Goal: Task Accomplishment & Management: Use online tool/utility

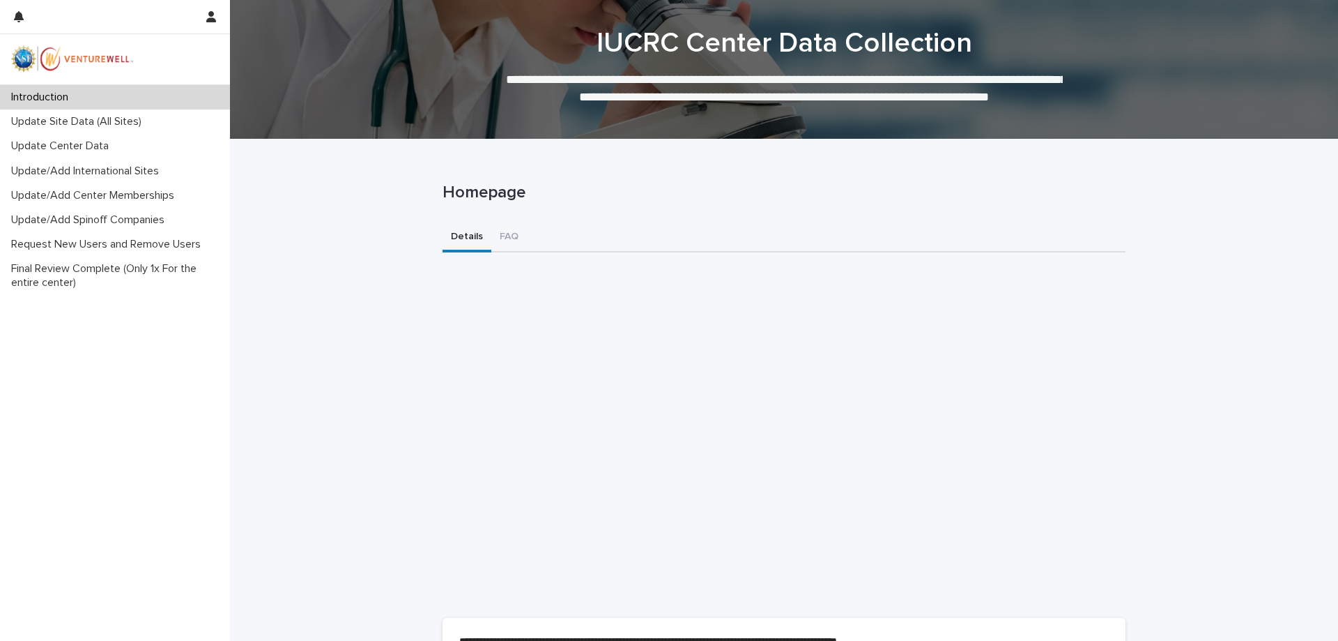
click at [93, 129] on div "Update Site Data (All Sites)" at bounding box center [115, 121] width 230 height 24
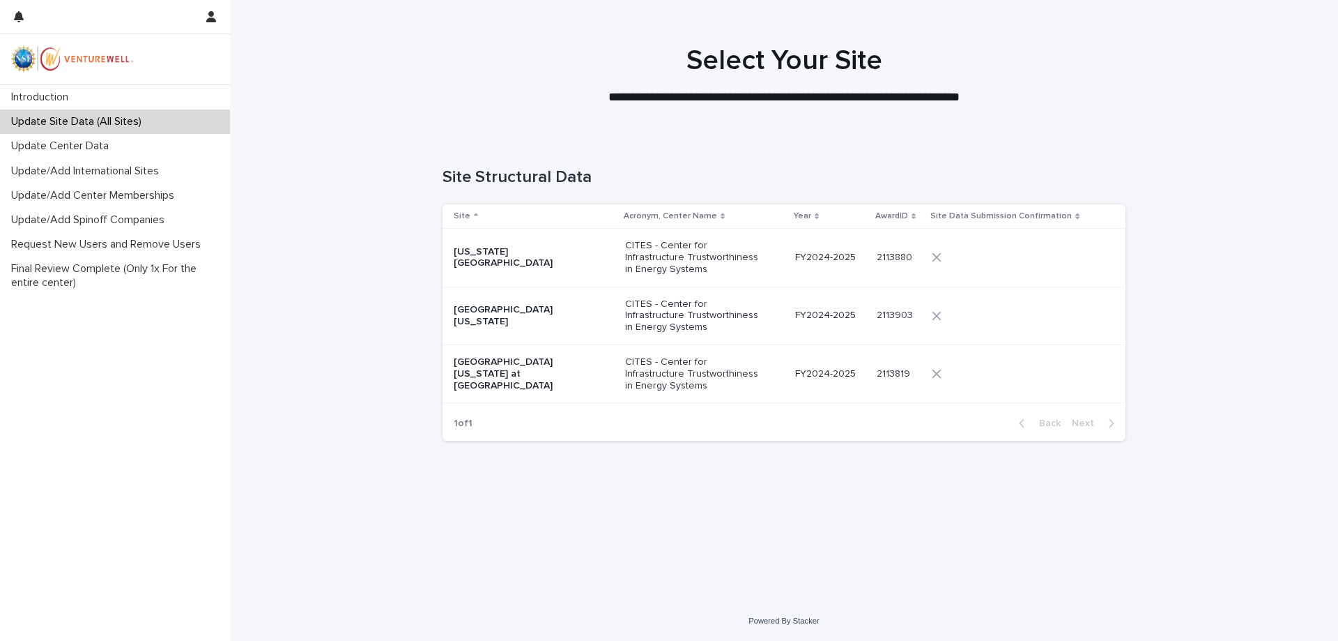
click at [760, 261] on p "CITES - Center for Infrastructure Trustworthiness in Energy Systems" at bounding box center [694, 257] width 139 height 35
click at [749, 379] on p "CITES - Center for Infrastructure Trustworthiness in Energy Systems" at bounding box center [694, 373] width 139 height 35
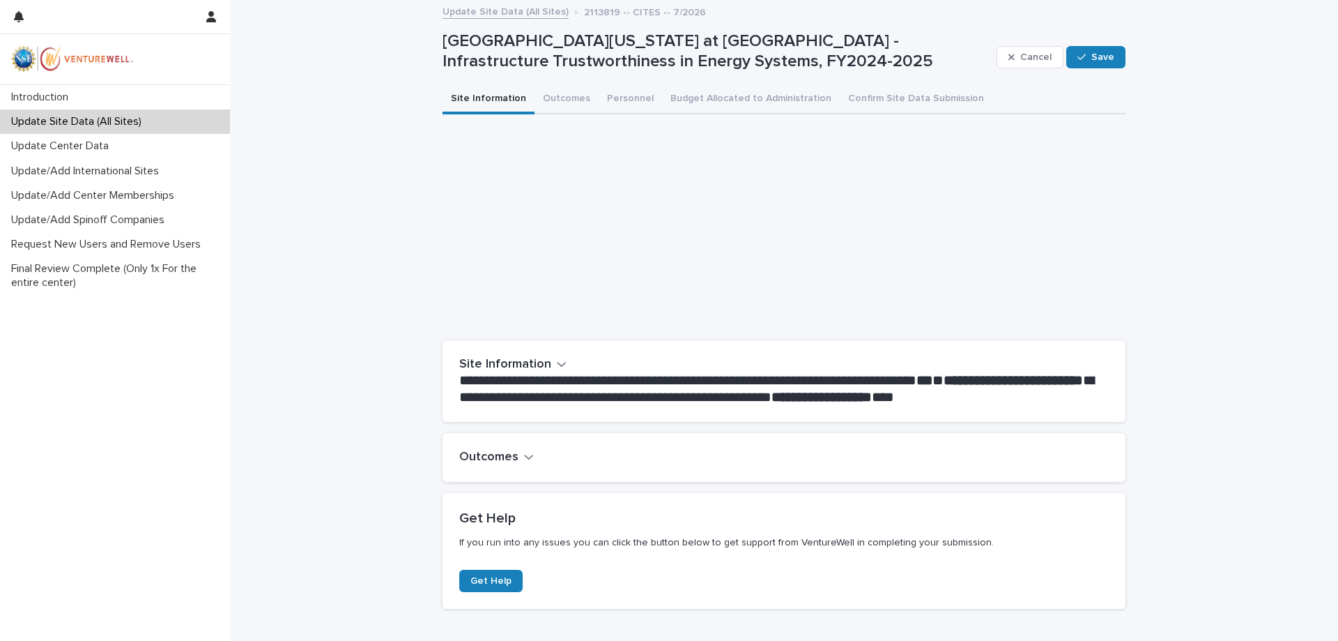
scroll to position [89, 0]
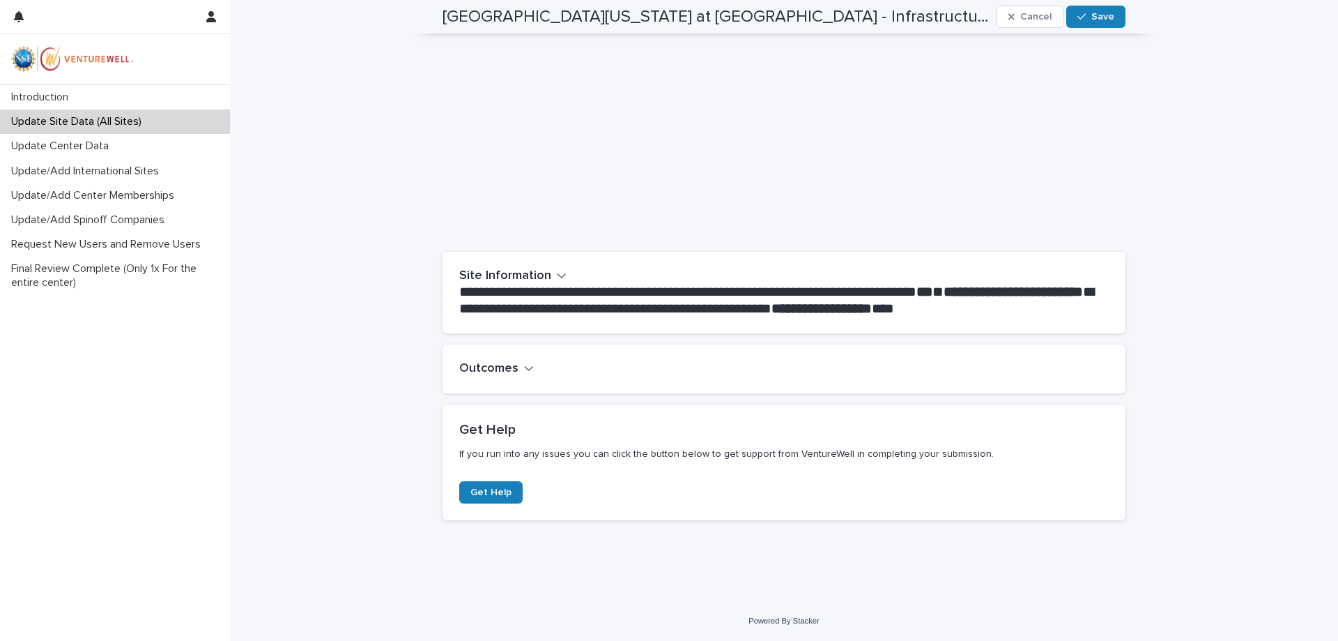
click at [512, 377] on div "Outcomes" at bounding box center [784, 368] width 683 height 49
click at [508, 367] on h2 "Outcomes" at bounding box center [488, 368] width 59 height 15
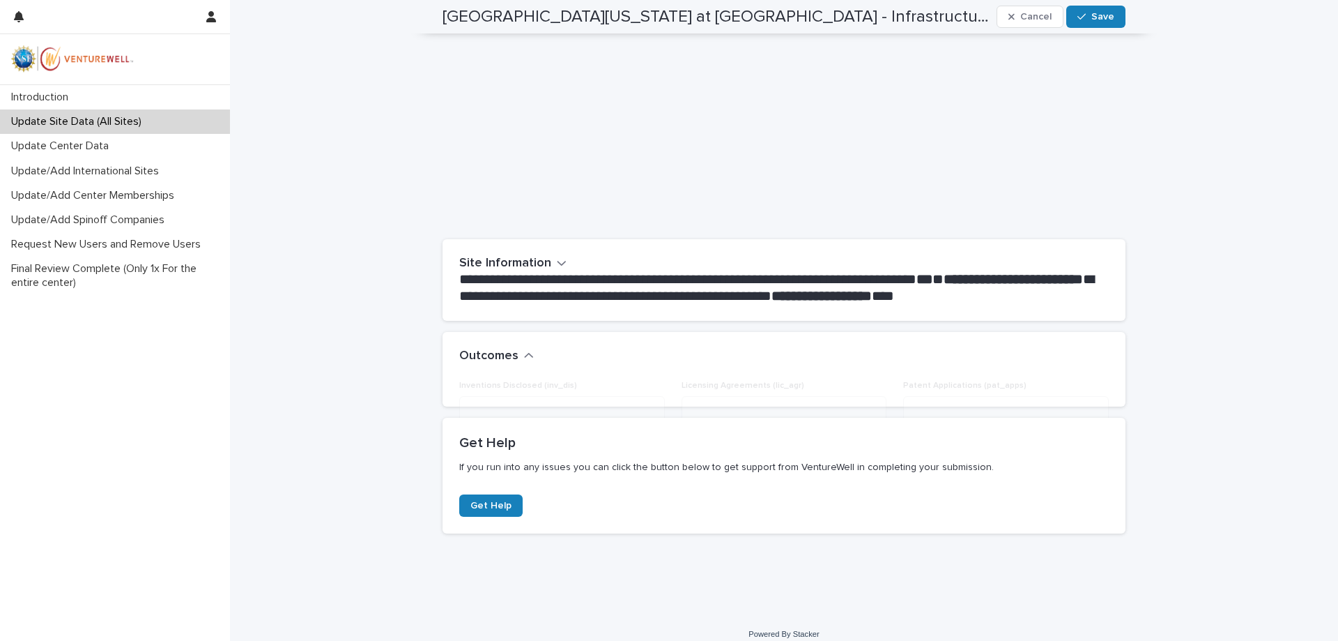
scroll to position [160, 0]
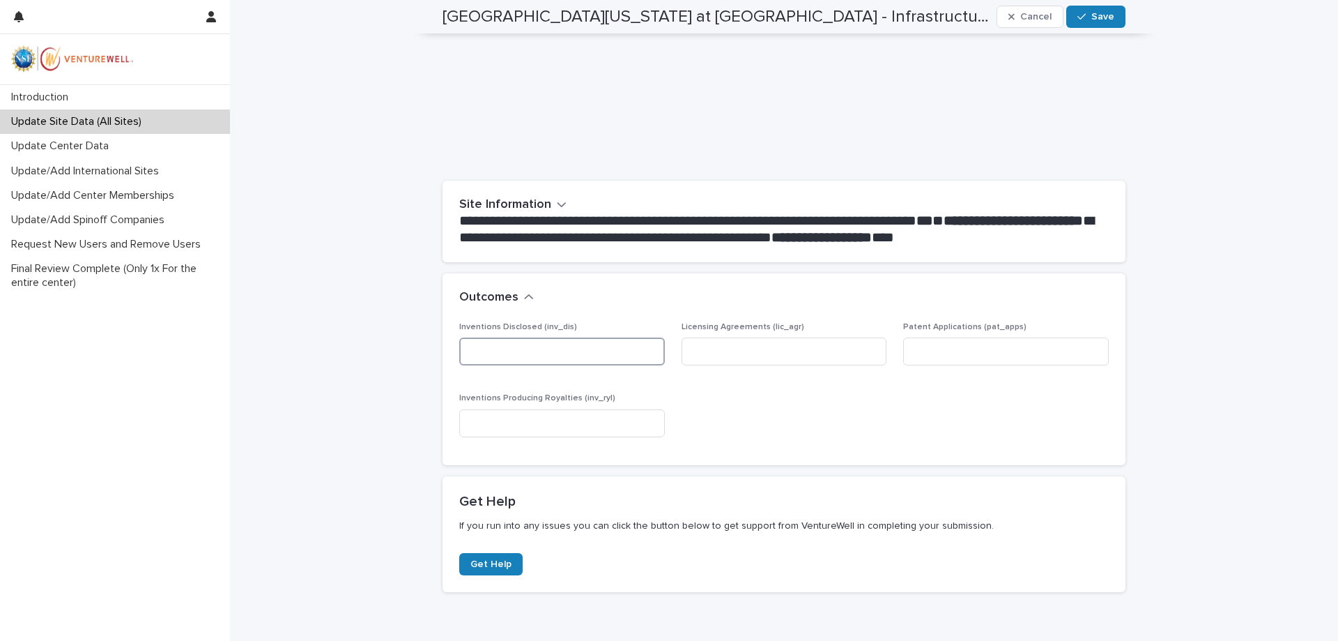
click at [597, 356] on input at bounding box center [562, 351] width 206 height 28
type input "*"
drag, startPoint x: 798, startPoint y: 351, endPoint x: 885, endPoint y: 342, distance: 87.6
click at [799, 351] on input at bounding box center [785, 351] width 206 height 28
type input "*"
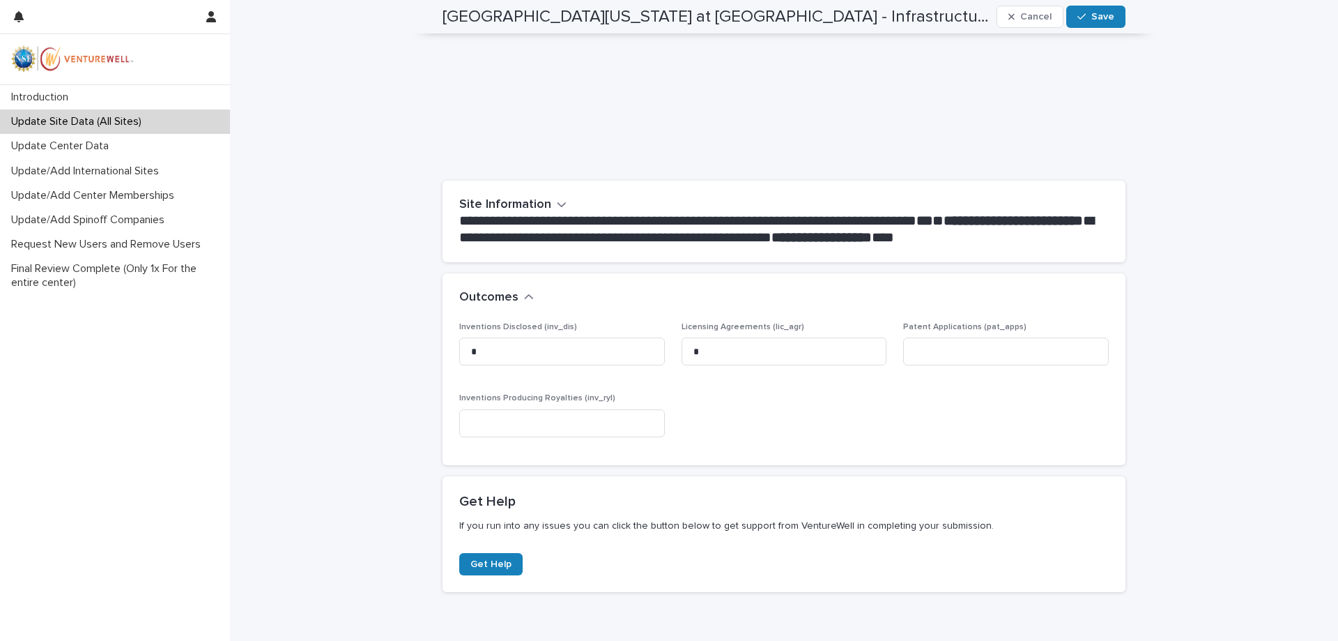
click at [944, 334] on div "Patent Applications (pat_apps)" at bounding box center [1006, 349] width 206 height 54
click at [943, 343] on input at bounding box center [1006, 351] width 206 height 28
type input "*"
click at [495, 418] on input at bounding box center [562, 423] width 206 height 28
type input "*"
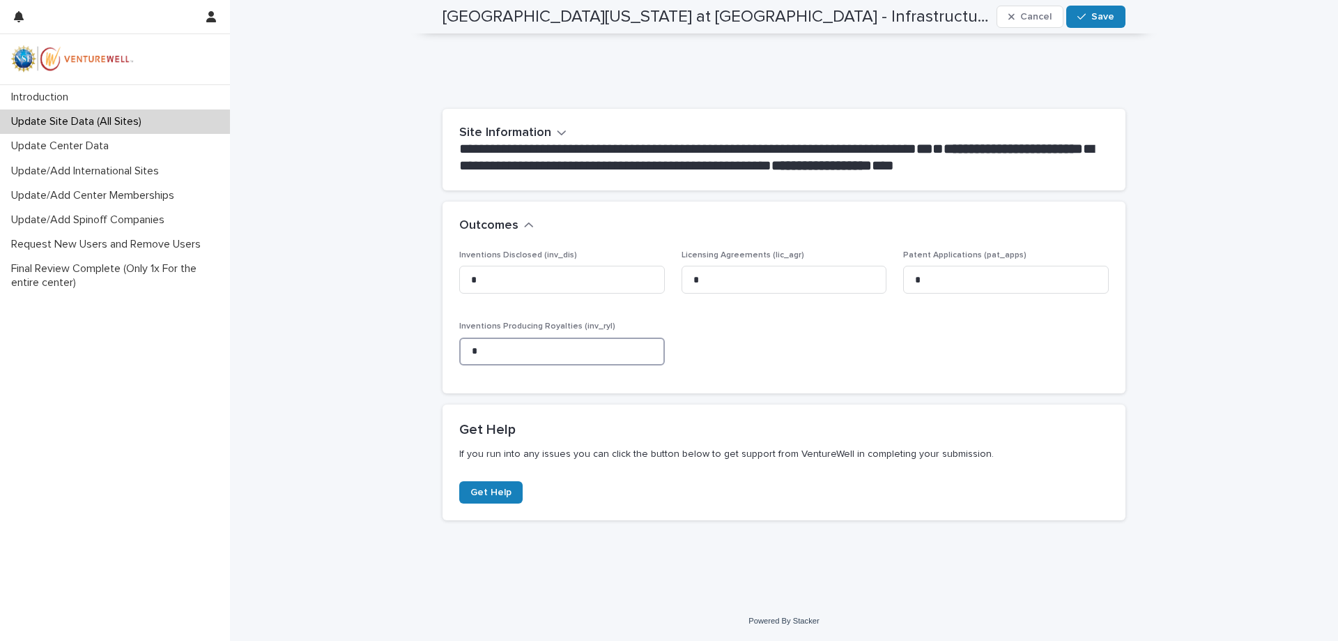
scroll to position [0, 0]
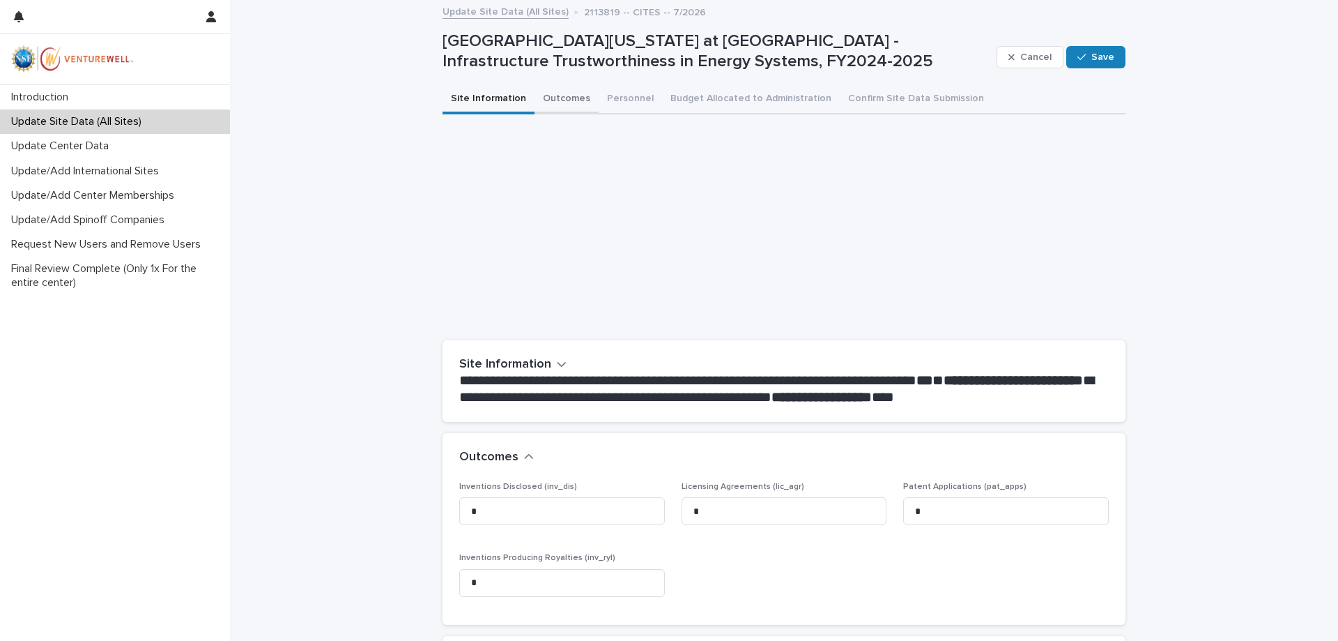
click at [569, 104] on button "Outcomes" at bounding box center [567, 99] width 64 height 29
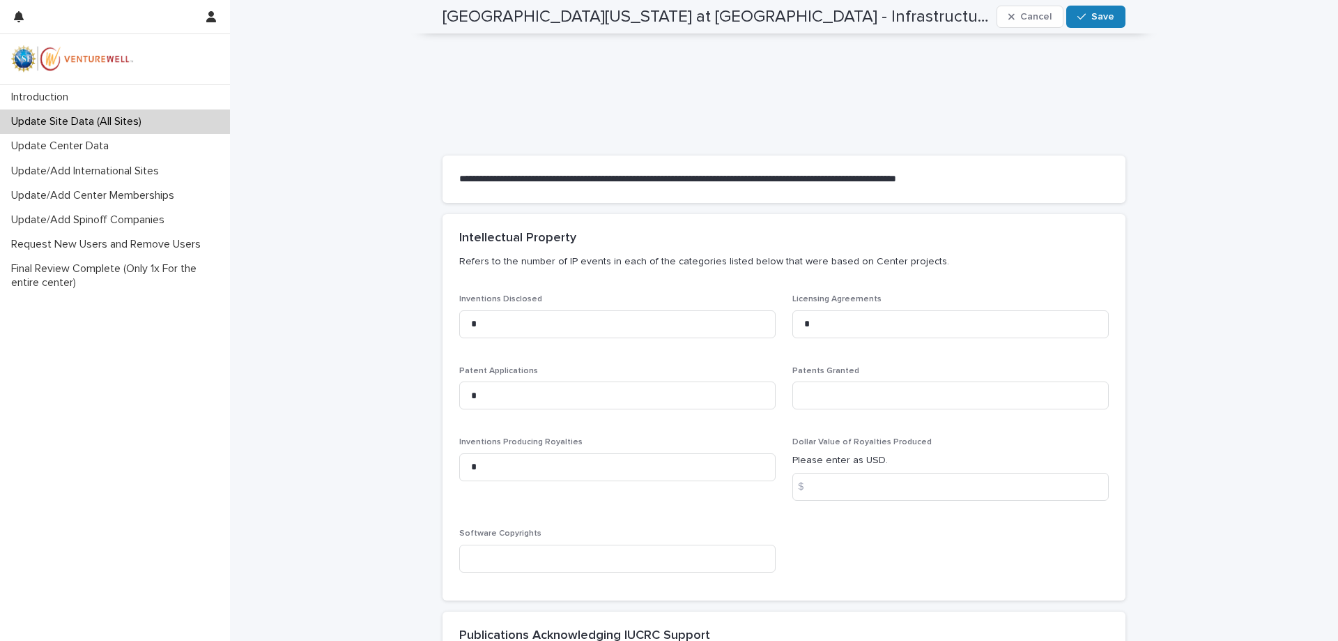
scroll to position [351, 0]
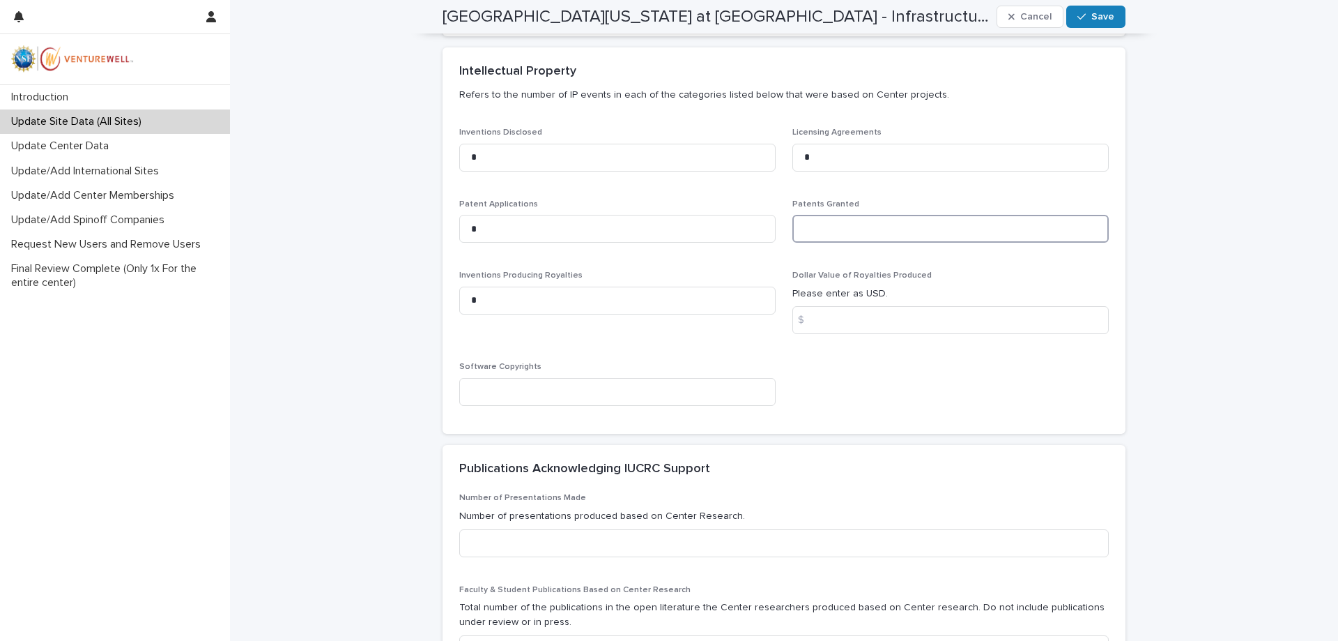
click at [841, 236] on input at bounding box center [951, 229] width 316 height 28
type input "*"
click at [821, 321] on input at bounding box center [951, 320] width 316 height 28
type input "*"
click at [631, 398] on input at bounding box center [617, 392] width 316 height 28
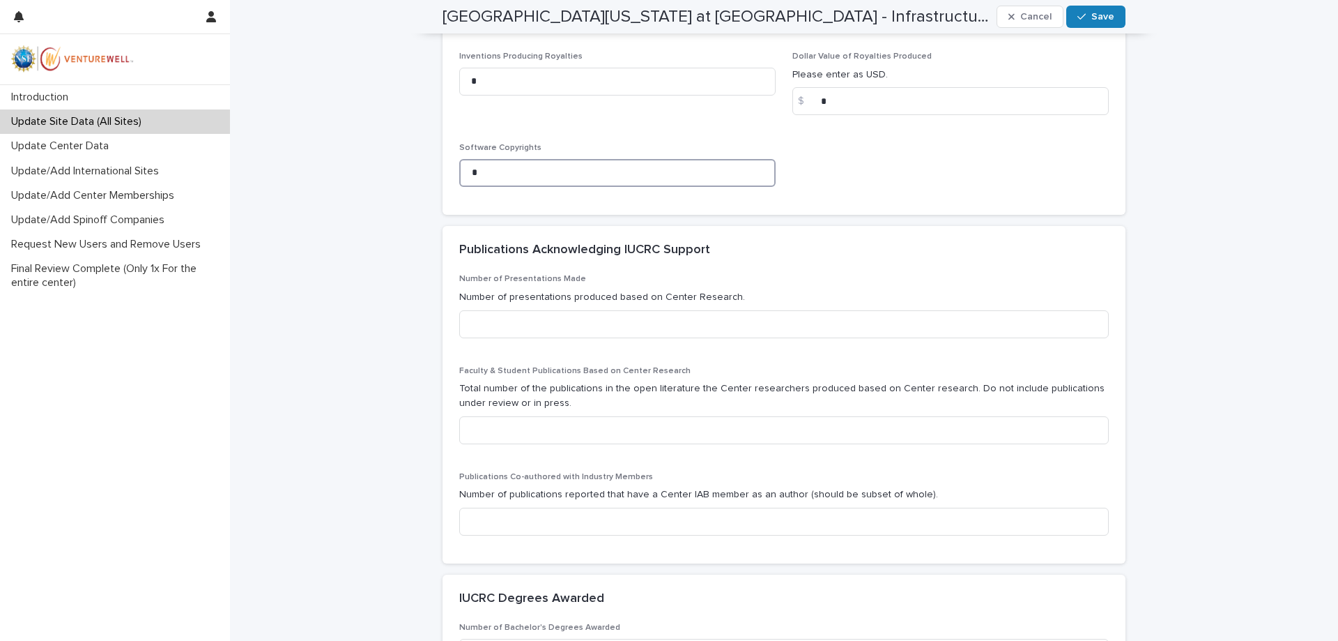
scroll to position [586, 0]
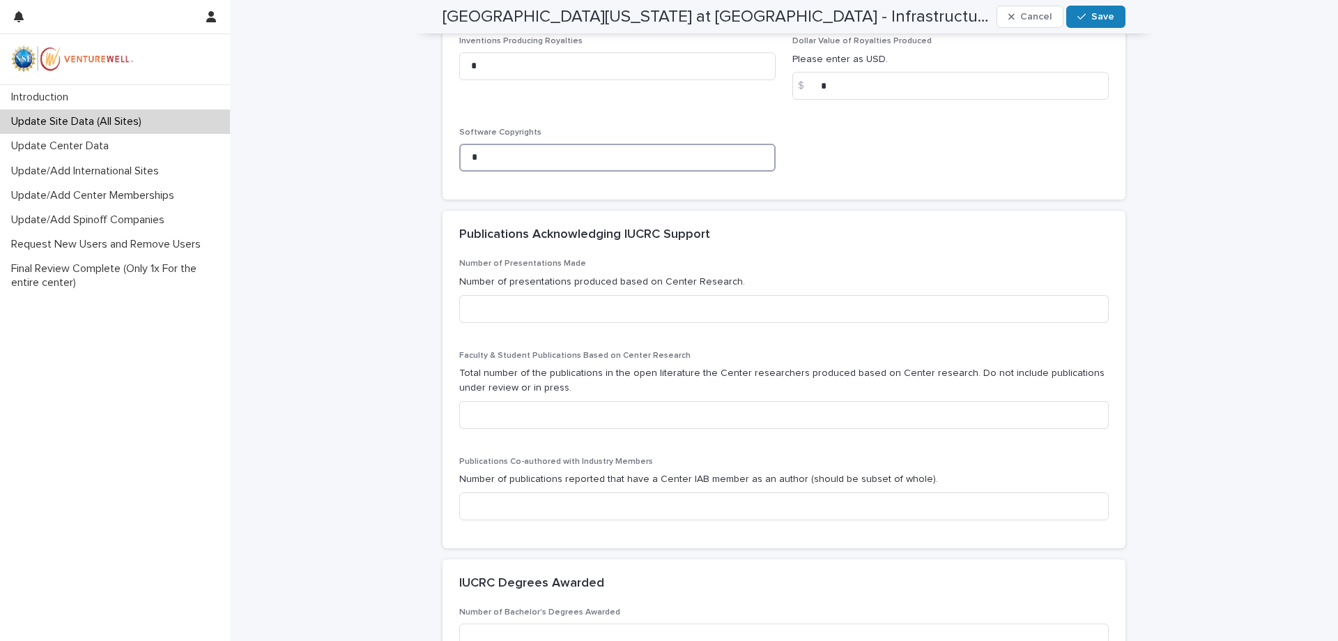
type input "*"
